Goal: Transaction & Acquisition: Subscribe to service/newsletter

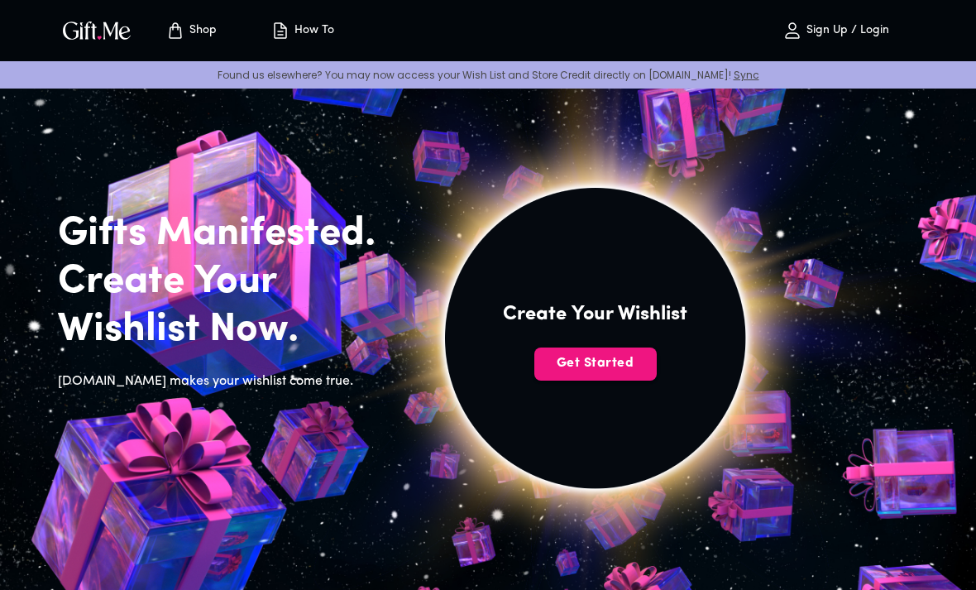
click at [619, 360] on span "Get Started" at bounding box center [595, 363] width 122 height 18
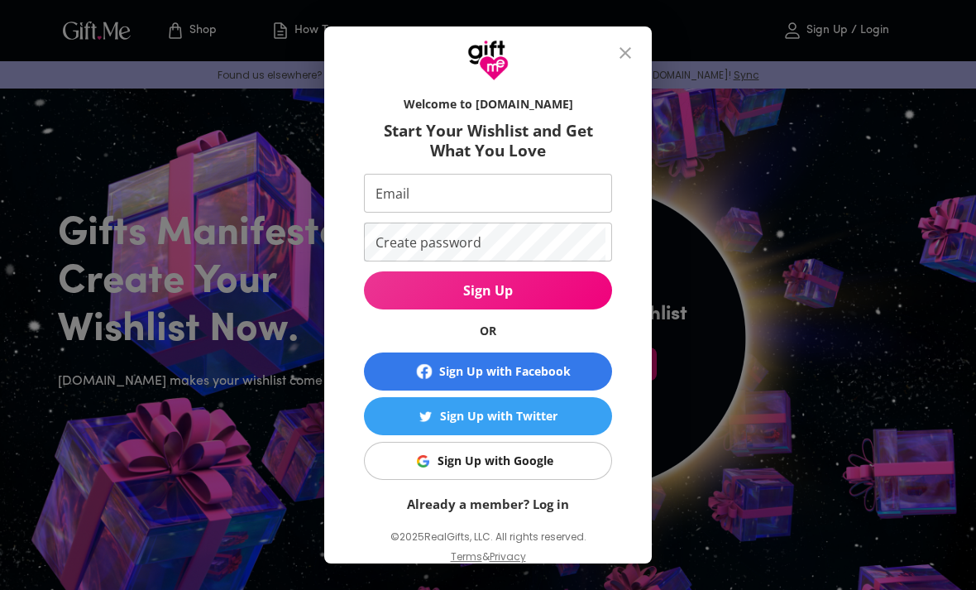
click at [569, 454] on span "Sign Up with Google" at bounding box center [485, 461] width 228 height 18
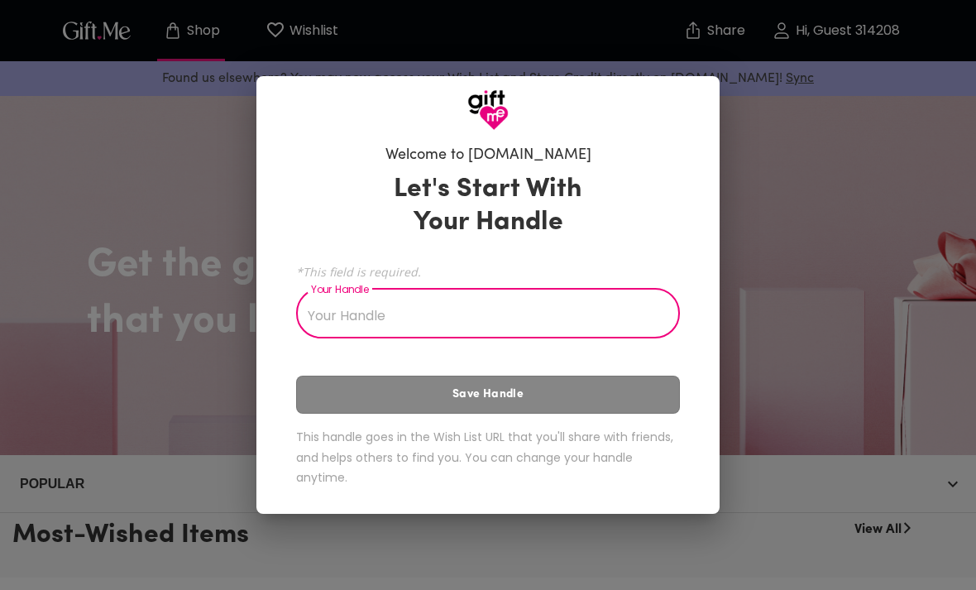
click at [836, 157] on div "Welcome to Gift.me Let's Start With Your Handle *This field is required. Your H…" at bounding box center [488, 295] width 976 height 590
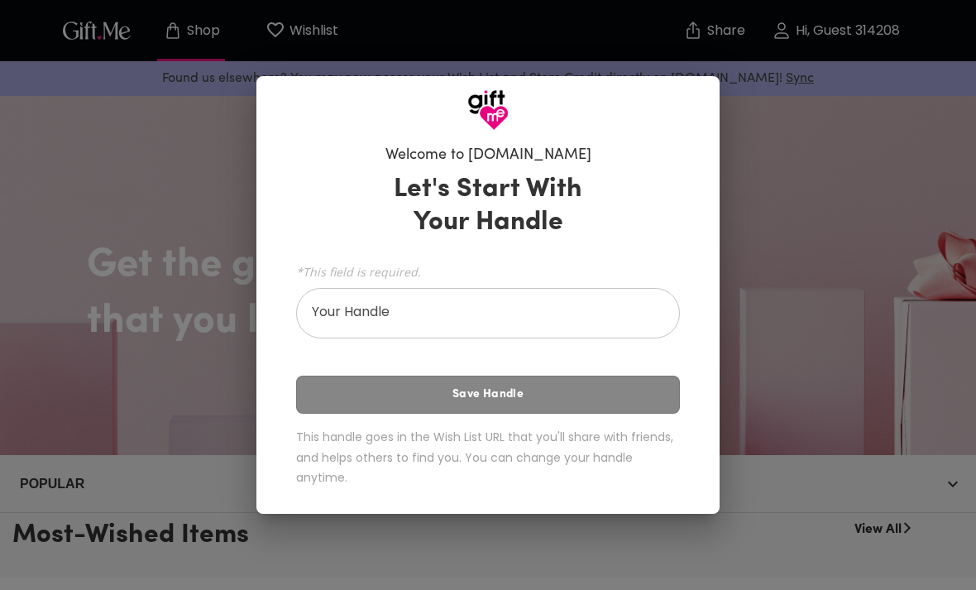
click at [834, 152] on div "Welcome to Gift.me Let's Start With Your Handle *This field is required. Your H…" at bounding box center [488, 295] width 976 height 590
click at [833, 152] on div "Welcome to Gift.me Let's Start With Your Handle *This field is required. Your H…" at bounding box center [488, 295] width 976 height 590
click at [463, 326] on input "Your Handle" at bounding box center [479, 315] width 366 height 46
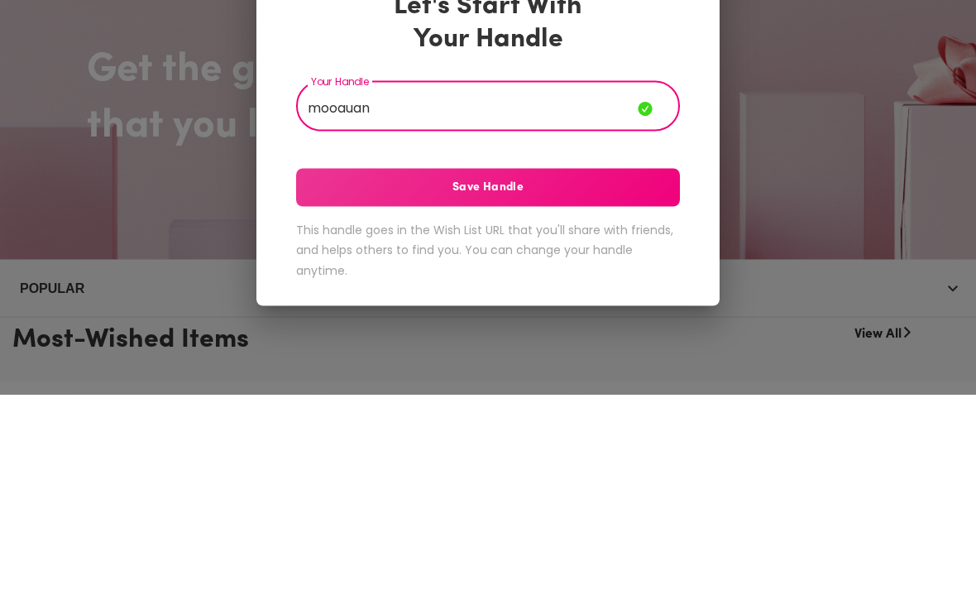
type input "mooauan"
click at [338, 374] on span "Save Handle" at bounding box center [488, 383] width 384 height 18
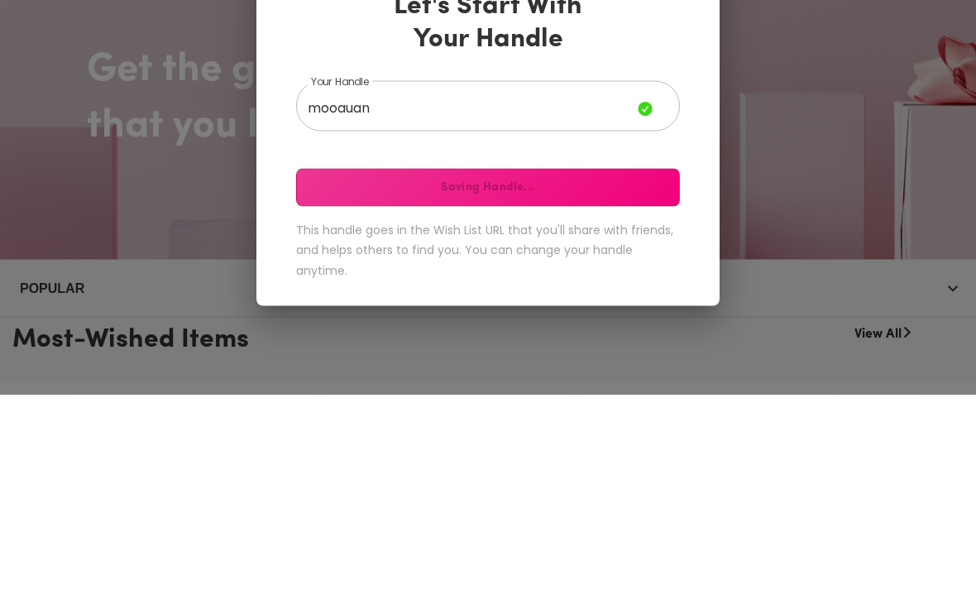
scroll to position [196, 0]
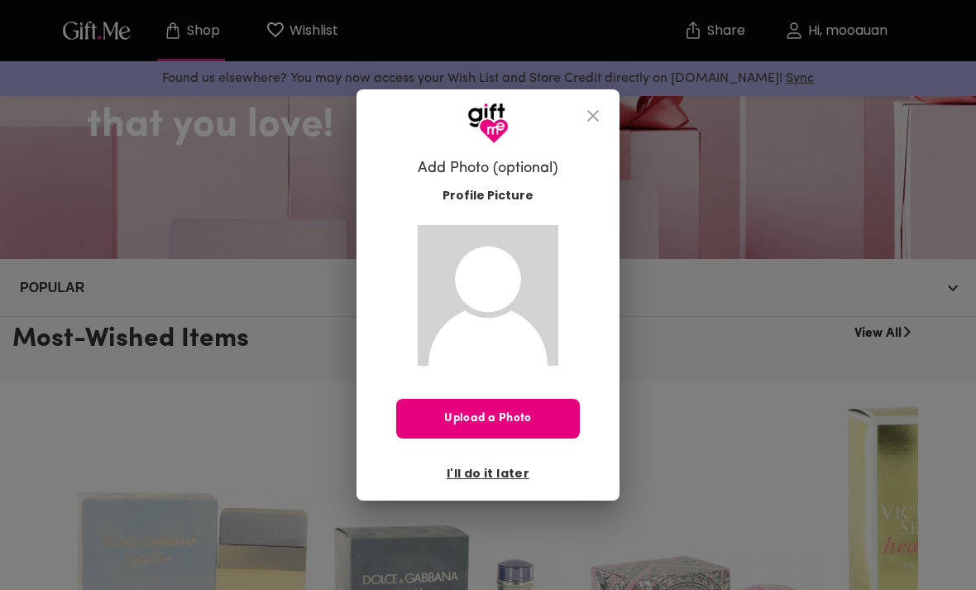
click at [505, 477] on span "I'll do it later" at bounding box center [488, 473] width 83 height 18
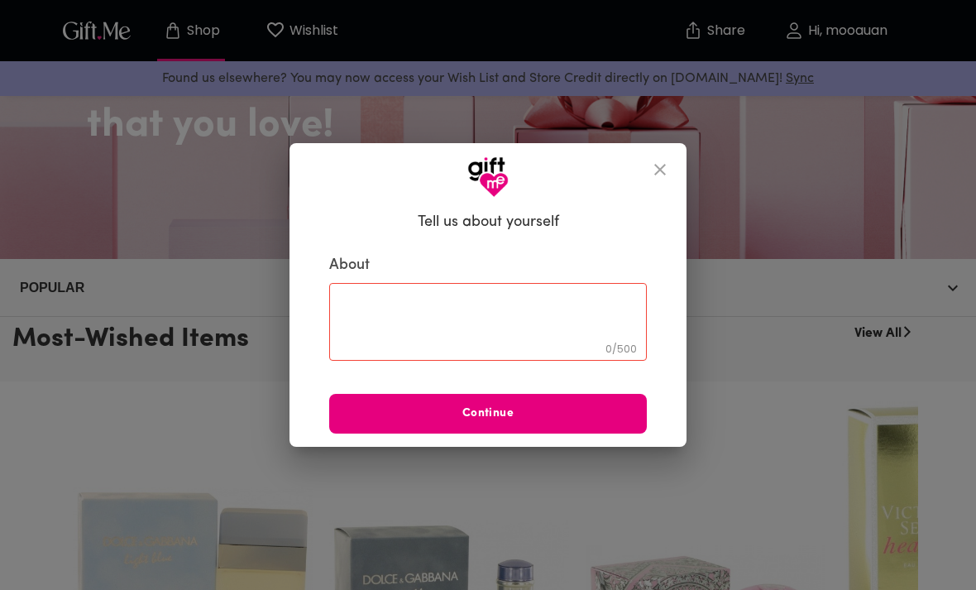
click at [662, 162] on icon "close" at bounding box center [660, 170] width 20 height 20
